Goal: Task Accomplishment & Management: Use online tool/utility

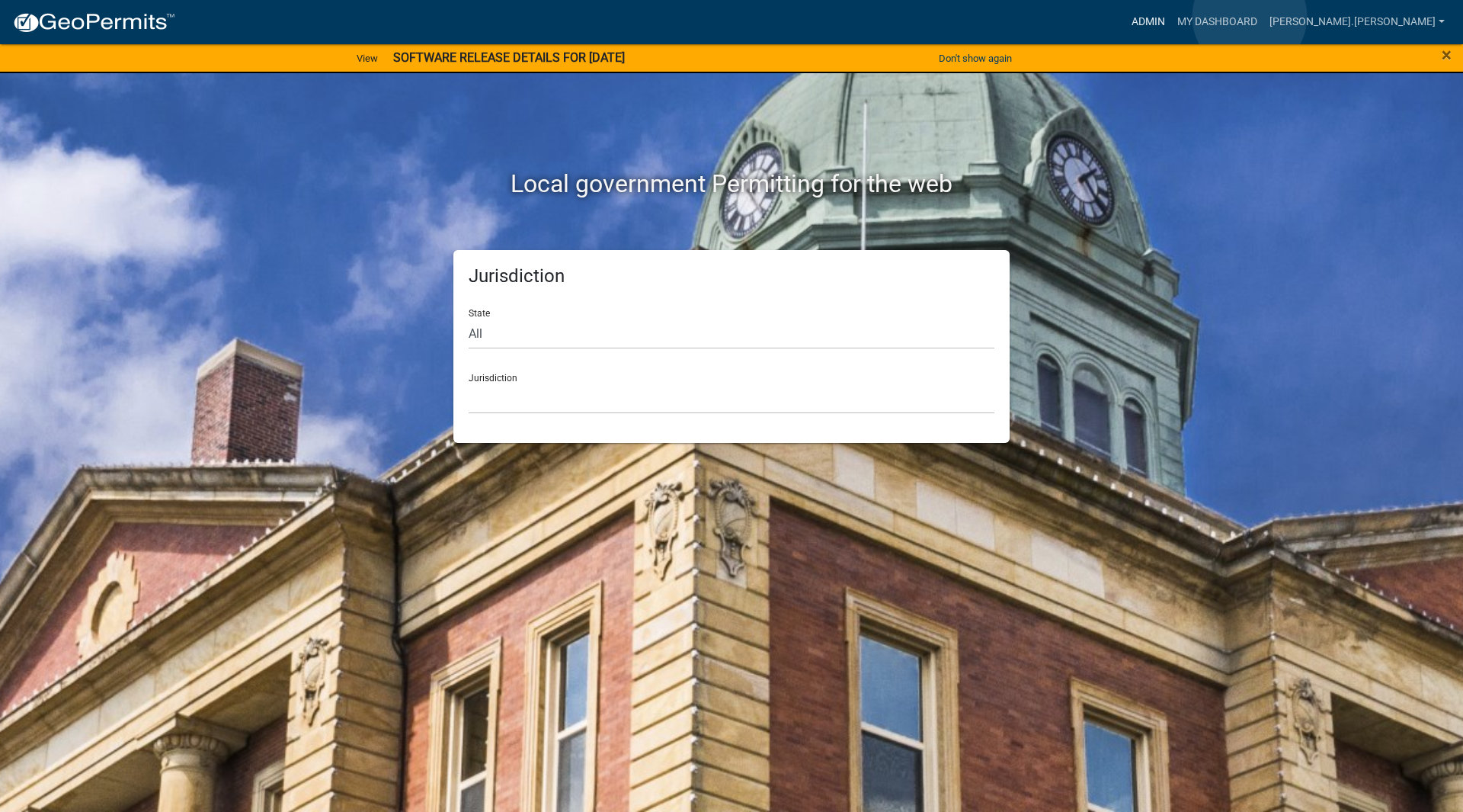
click at [1171, 17] on link "Admin" at bounding box center [1148, 22] width 46 height 29
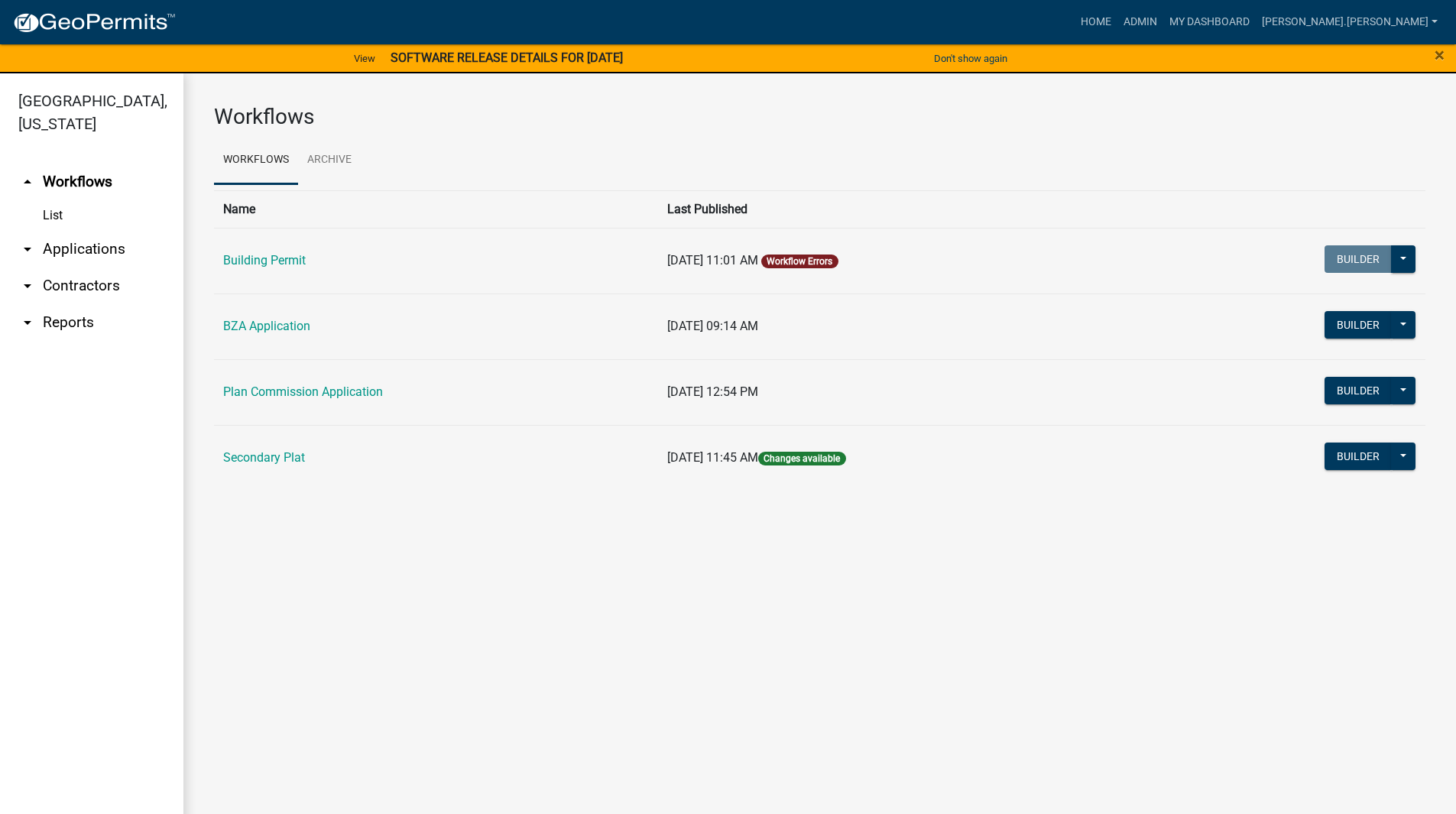
click at [107, 231] on link "arrow_drop_down Applications" at bounding box center [92, 249] width 183 height 36
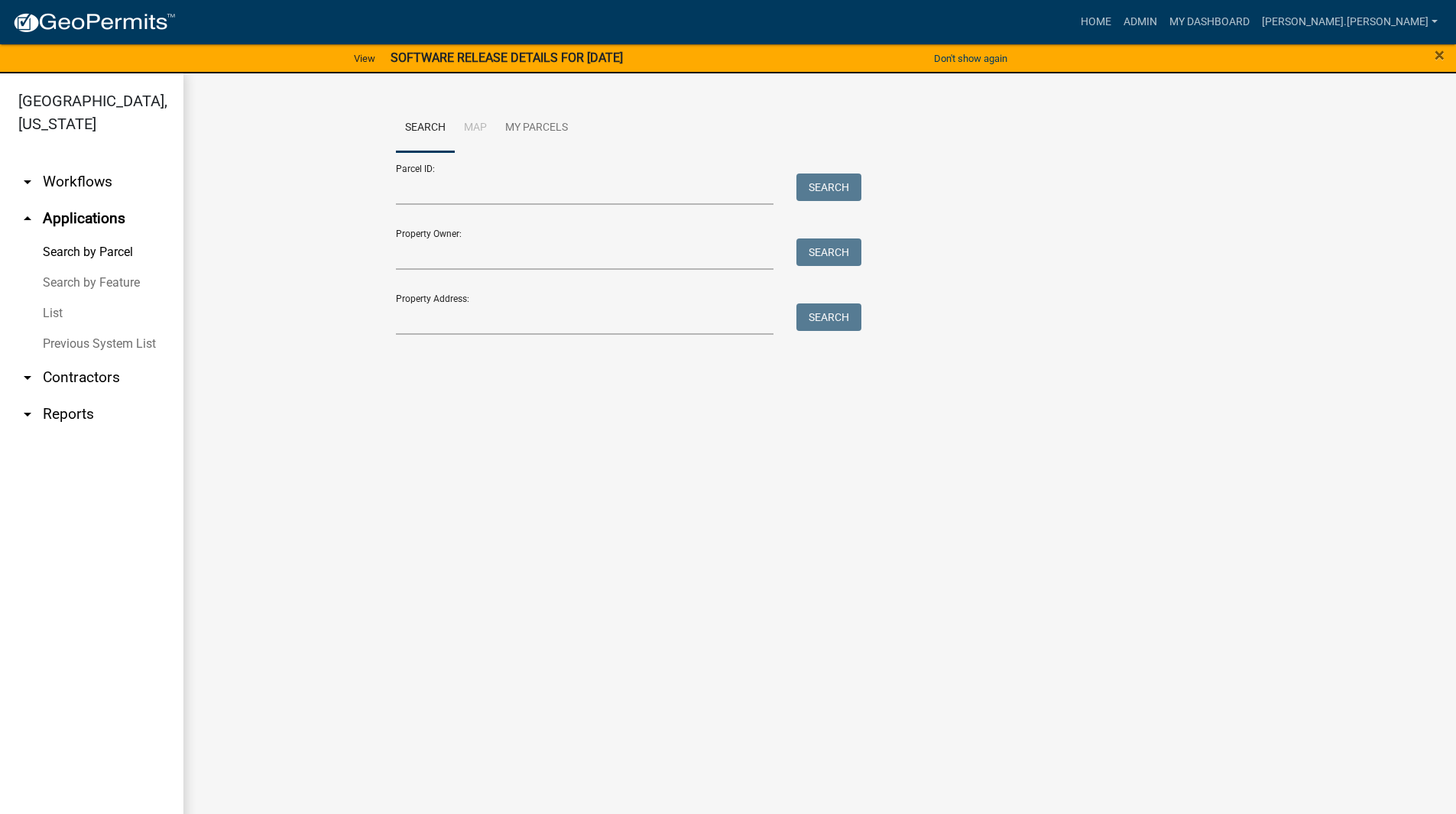
click at [514, 440] on main "Search Map My Parcels Parcel ID: Search Property Owner: Search Property Address…" at bounding box center [819, 452] width 1272 height 759
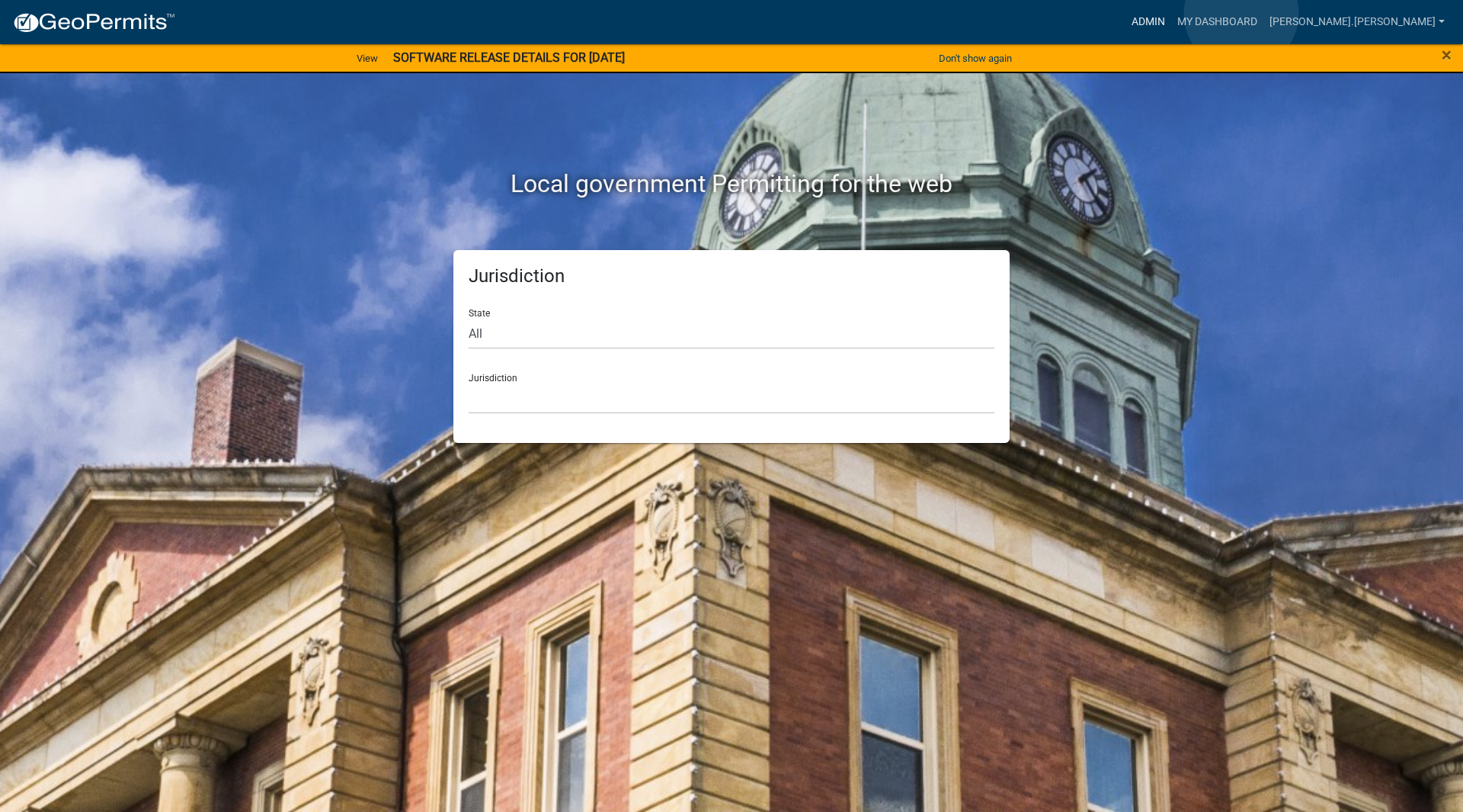
click at [1171, 14] on link "Admin" at bounding box center [1148, 22] width 46 height 29
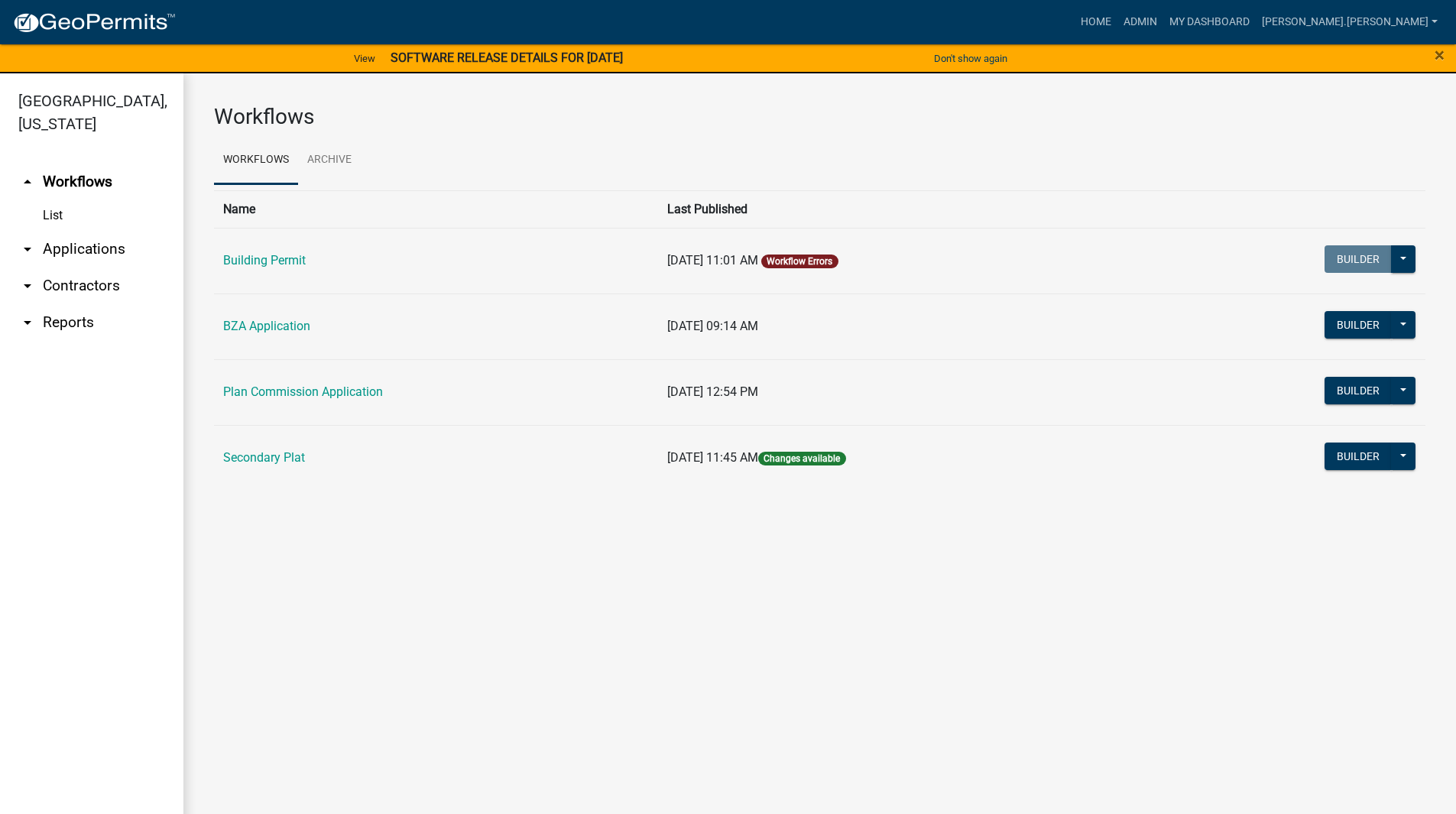
click at [55, 267] on link "arrow_drop_down Contractors" at bounding box center [92, 286] width 183 height 36
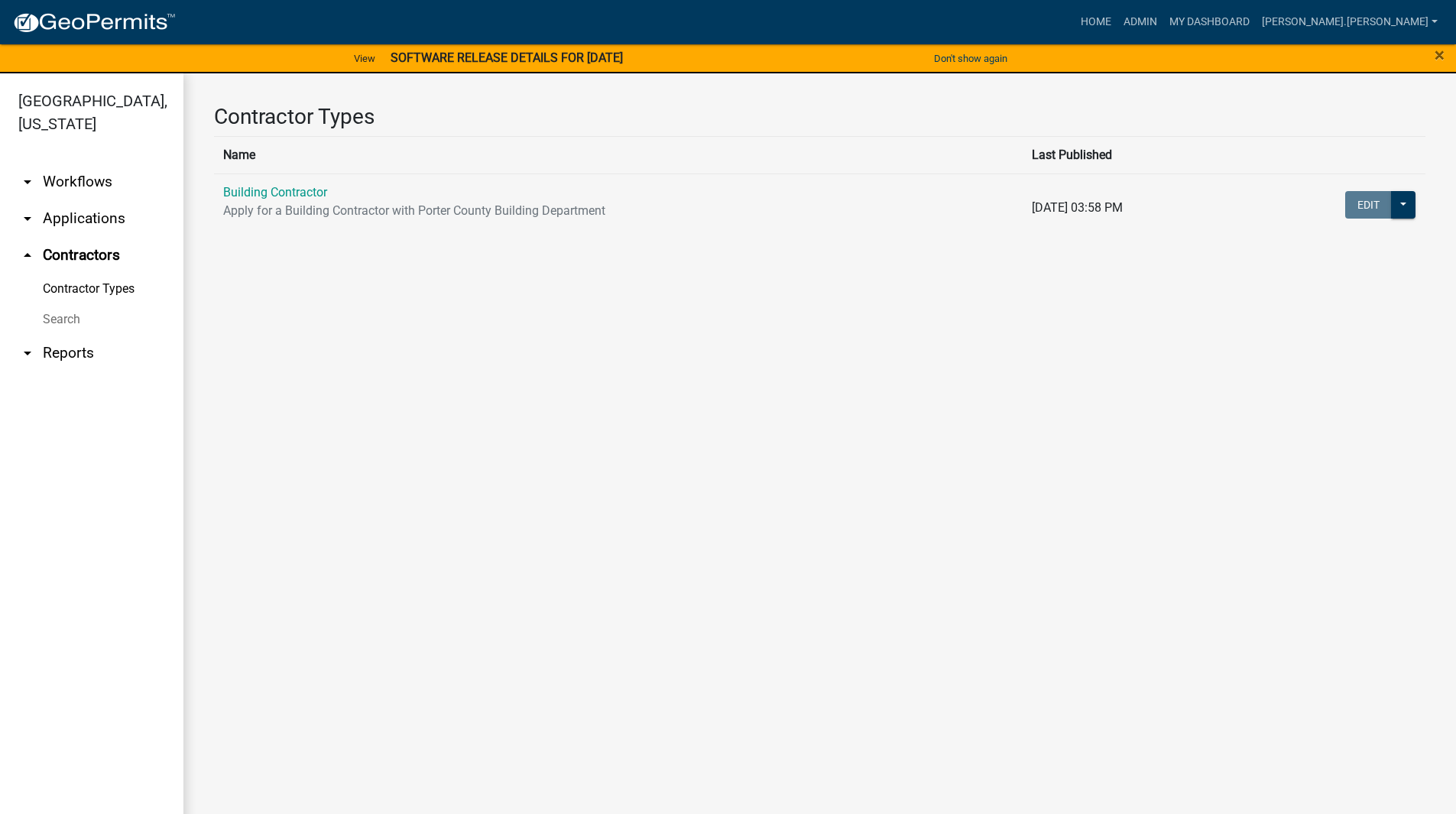
click at [73, 200] on link "arrow_drop_down Applications" at bounding box center [92, 218] width 183 height 36
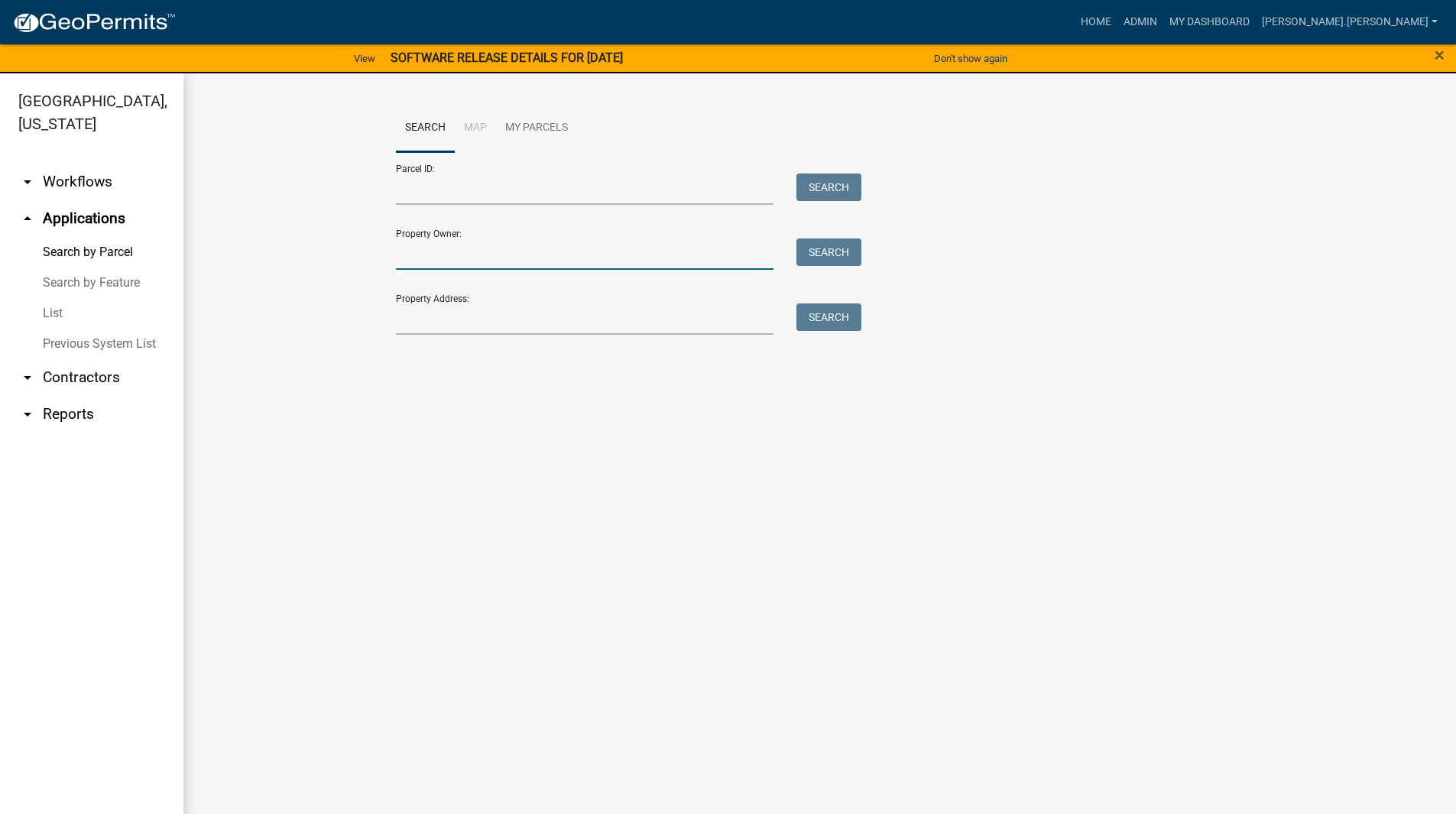
click at [434, 258] on input "Property Owner:" at bounding box center [585, 254] width 378 height 32
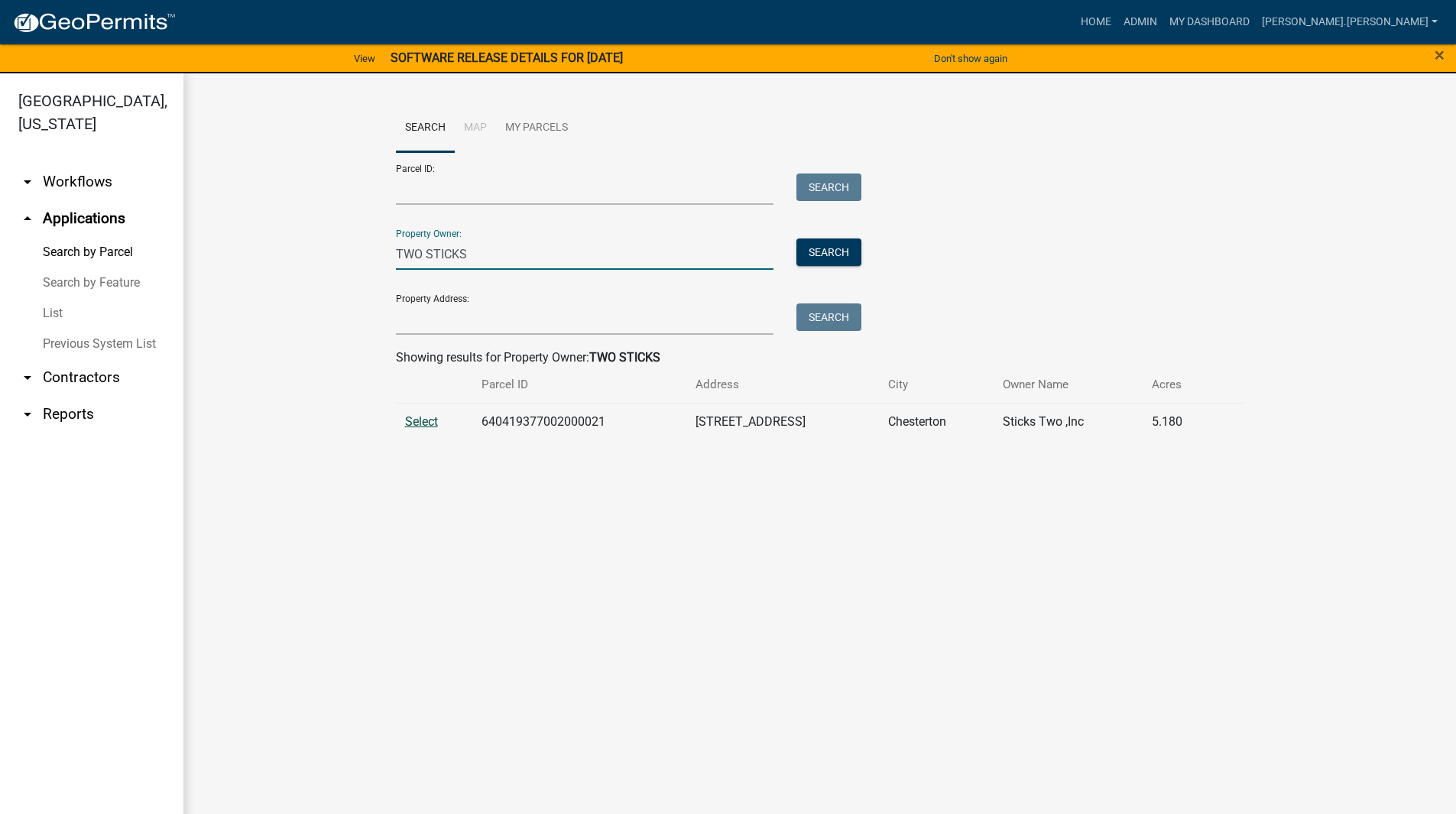
type input "TWO STICKS"
click at [420, 428] on span "Select" at bounding box center [422, 422] width 33 height 15
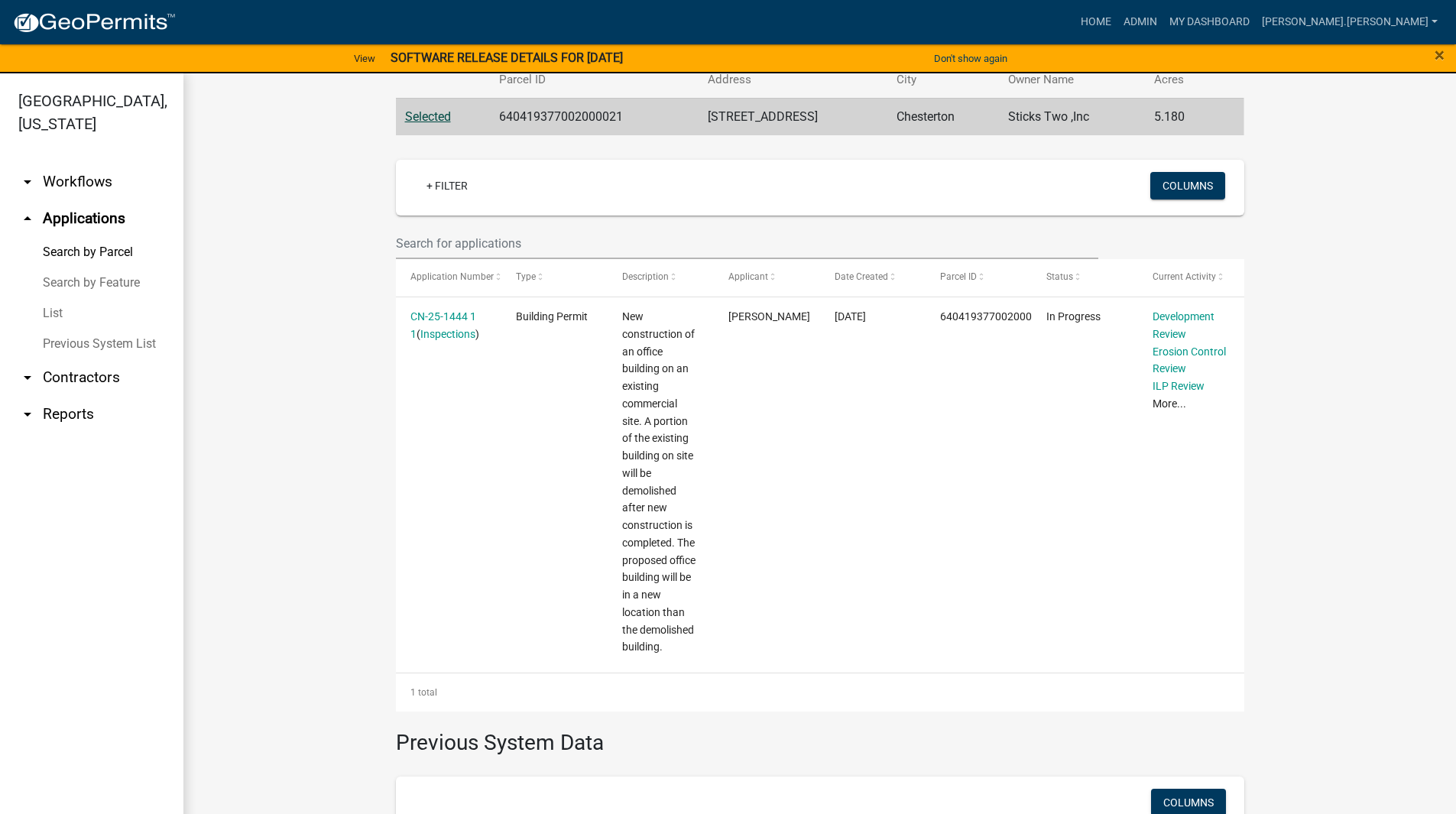
scroll to position [305, 0]
